Goal: Information Seeking & Learning: Check status

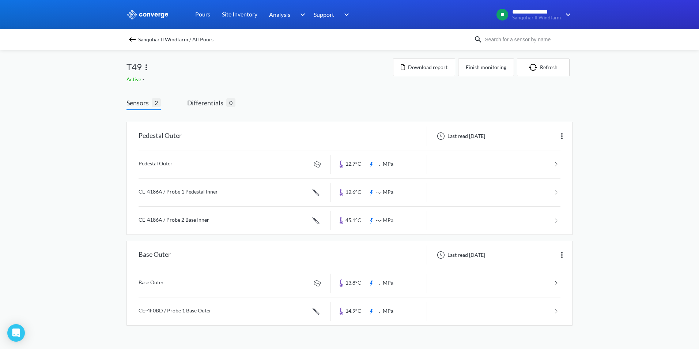
click at [140, 37] on span "Sanquhar II Windfarm / All Pours" at bounding box center [175, 39] width 75 height 10
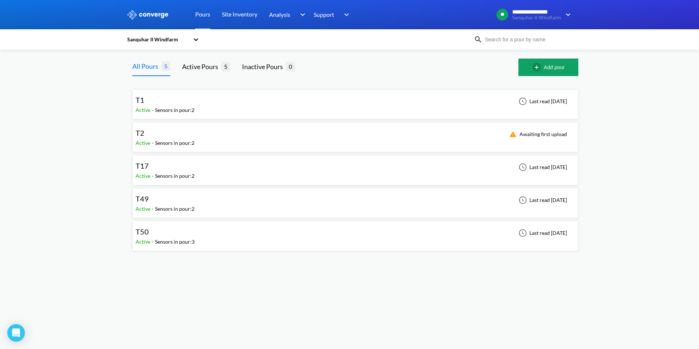
click at [341, 103] on div "T1 Active - Sensors in pour: 2 Last read [DATE]" at bounding box center [355, 104] width 439 height 23
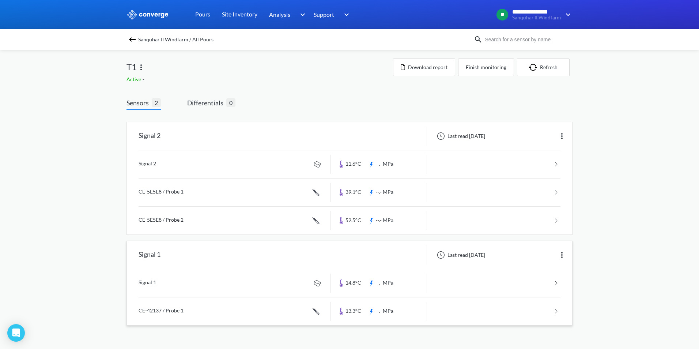
click at [507, 282] on link at bounding box center [350, 283] width 422 height 28
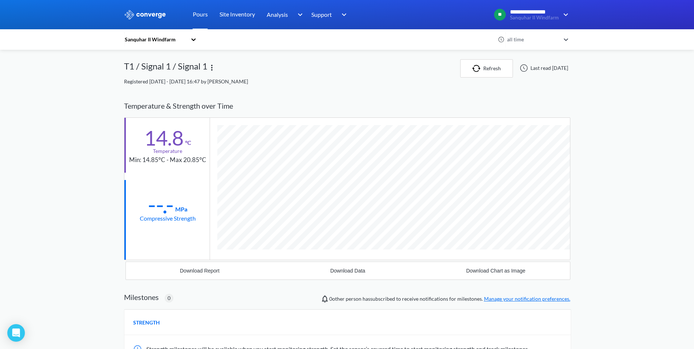
scroll to position [386, 446]
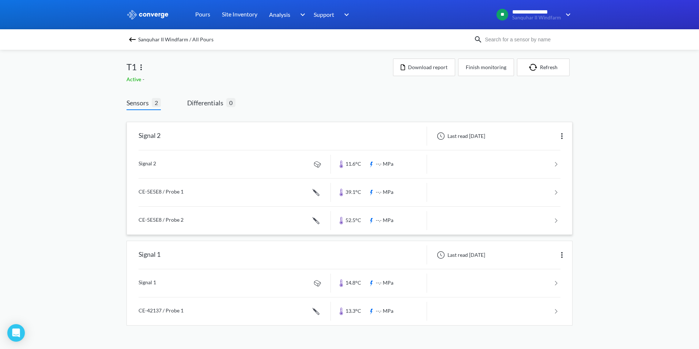
click at [475, 212] on link at bounding box center [350, 221] width 422 height 28
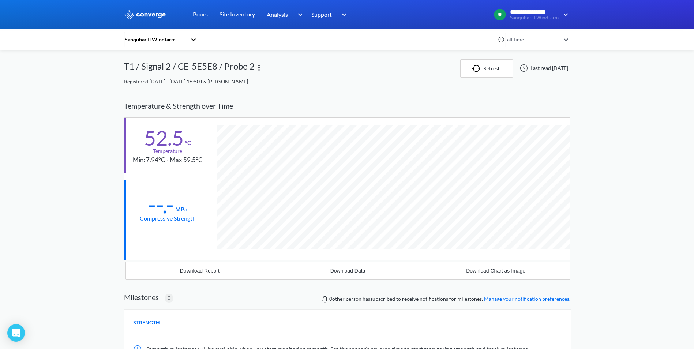
scroll to position [400, 446]
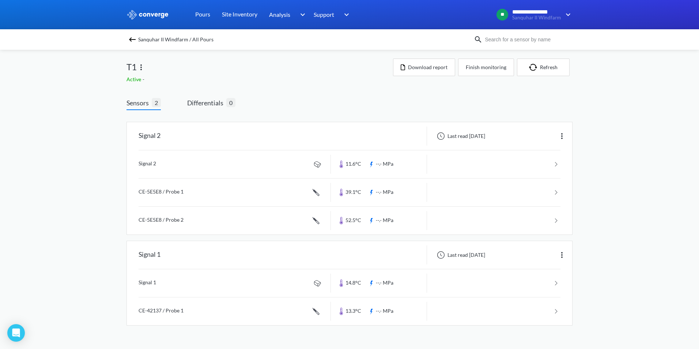
click at [132, 44] on div "Sanquhar II Windfarm / All Pours" at bounding box center [300, 39] width 347 height 10
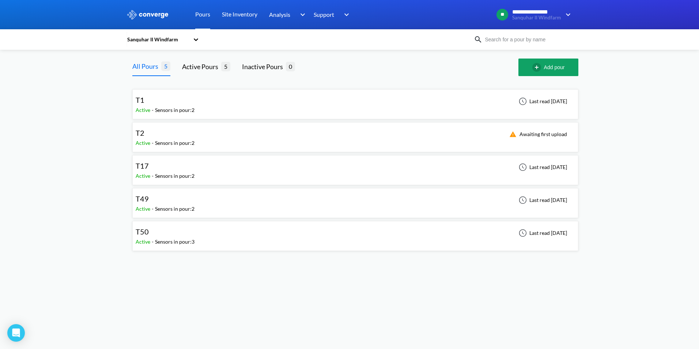
click at [174, 177] on div "Sensors in pour: 2" at bounding box center [174, 176] width 39 height 8
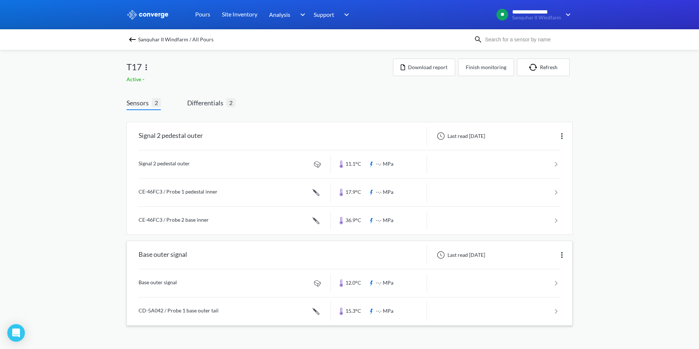
click at [457, 303] on link at bounding box center [350, 311] width 422 height 28
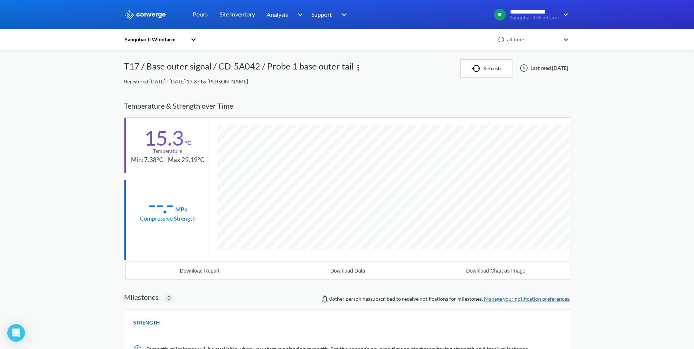
scroll to position [400, 446]
click at [354, 275] on button "Download Data" at bounding box center [347, 271] width 148 height 18
